Goal: Manage account settings

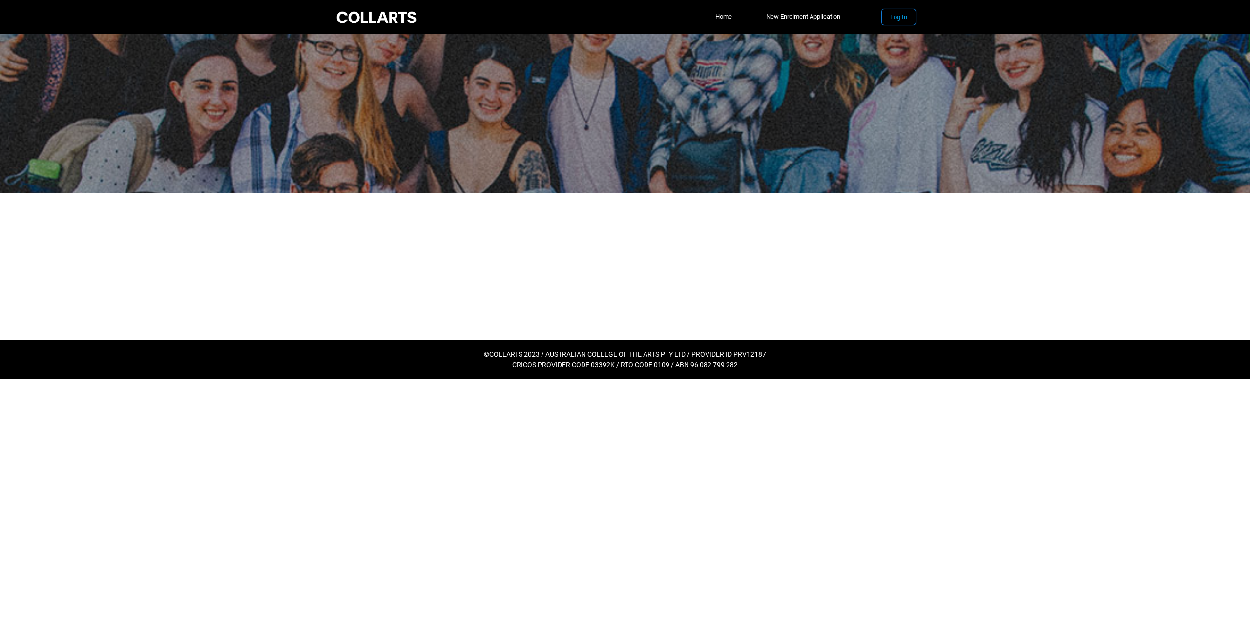
click at [898, 15] on button "Log In" at bounding box center [899, 17] width 34 height 16
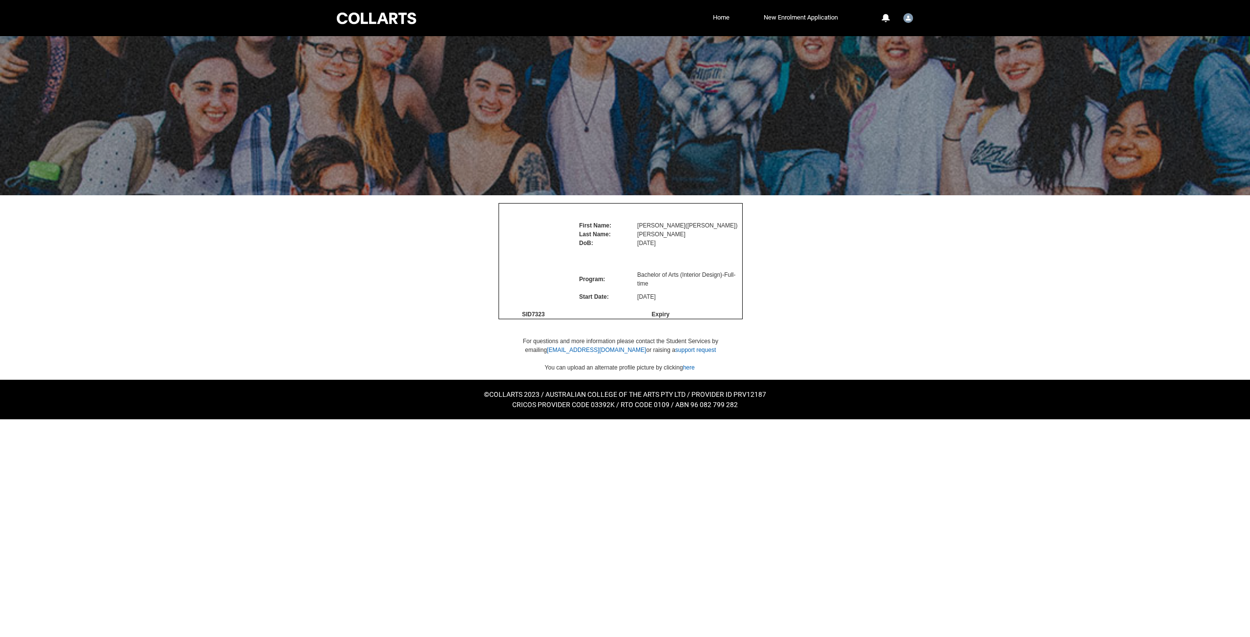
click at [683, 371] on span "You can upload an alternate profile picture by clicking here" at bounding box center [620, 367] width 150 height 7
click at [689, 371] on link "here" at bounding box center [689, 367] width 12 height 7
